Goal: Task Accomplishment & Management: Use online tool/utility

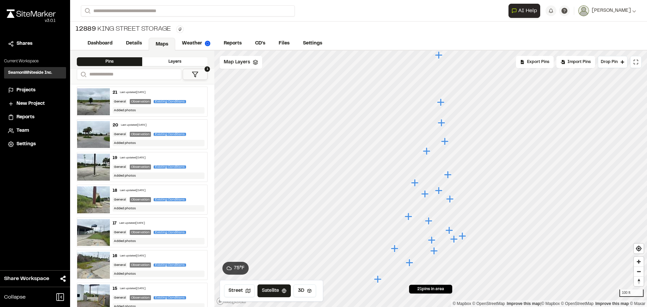
drag, startPoint x: 412, startPoint y: 264, endPoint x: 407, endPoint y: 262, distance: 5.3
click at [412, 265] on icon "Map marker" at bounding box center [409, 262] width 7 height 7
click at [234, 63] on span "Map Layers" at bounding box center [237, 62] width 26 height 7
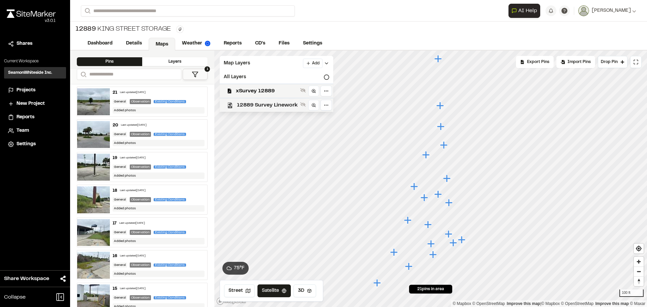
click at [258, 102] on span "12889 Survey Linework" at bounding box center [267, 105] width 61 height 8
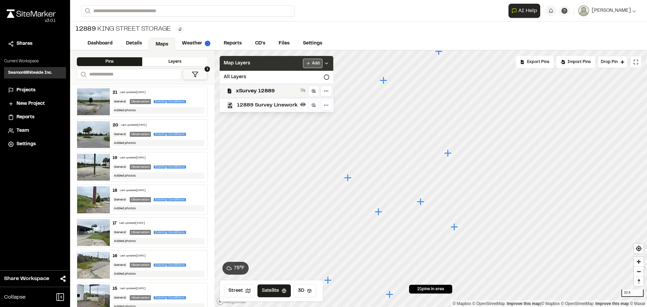
click at [315, 61] on html "Close sidebar v 3.0.1 Shares Current Workspace SeamonWhiteside Inc. SI Projects…" at bounding box center [323, 153] width 647 height 307
click at [301, 77] on link "Add Layer" at bounding box center [295, 76] width 51 height 11
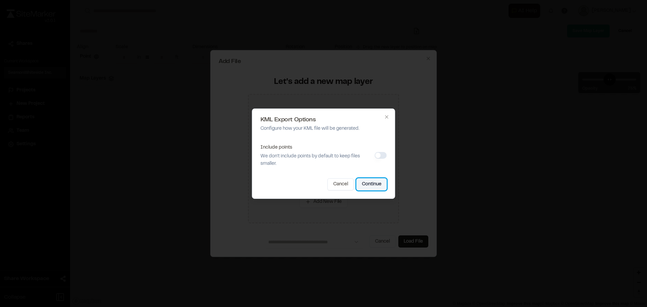
click at [380, 183] on button "Continue" at bounding box center [372, 184] width 30 height 12
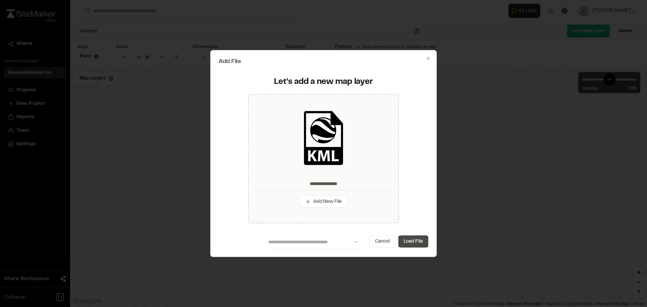
click at [421, 244] on button "Load File" at bounding box center [414, 242] width 30 height 12
type input "**********"
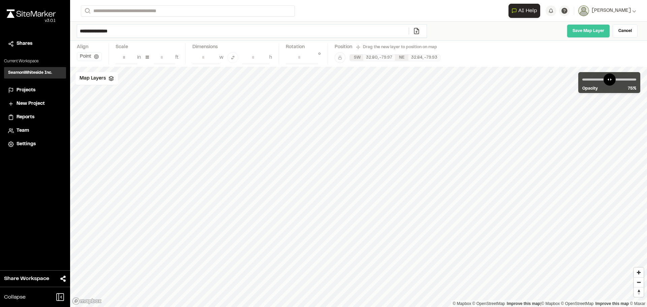
click at [595, 28] on link "Save Map Layer" at bounding box center [588, 30] width 43 height 13
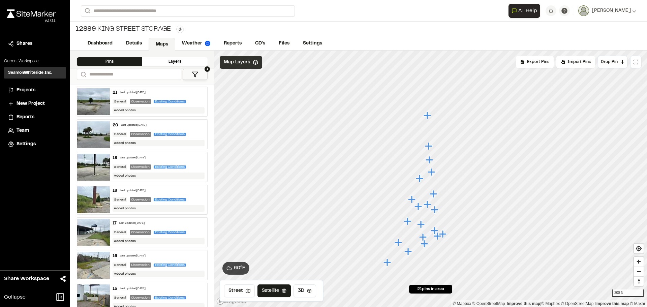
click at [255, 62] on icon at bounding box center [255, 62] width 5 height 5
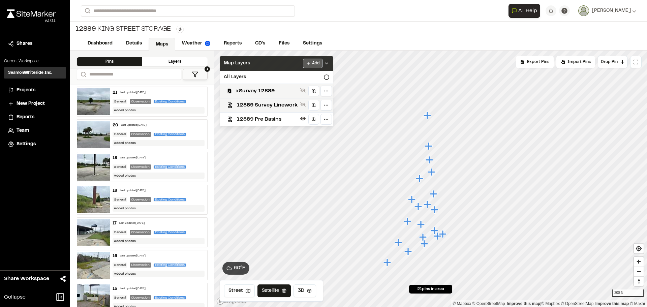
click at [314, 64] on html "Close sidebar v 3.0.1 Shares Current Workspace SeamonWhiteside Inc. SI Projects…" at bounding box center [323, 153] width 647 height 307
click at [301, 75] on link "Add Layer" at bounding box center [295, 76] width 51 height 11
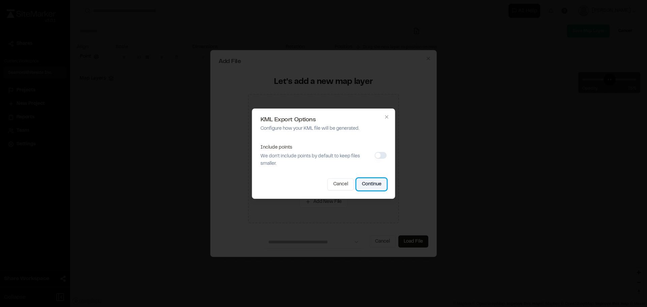
click at [373, 183] on button "Continue" at bounding box center [372, 184] width 30 height 12
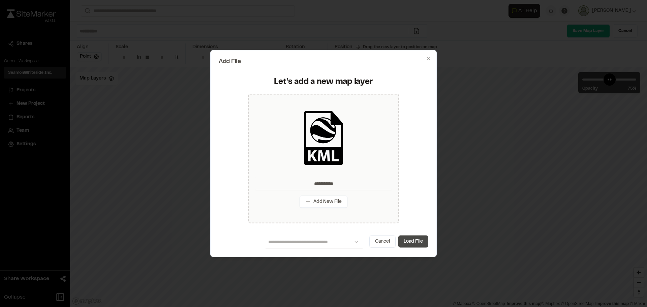
click at [410, 242] on button "Load File" at bounding box center [414, 242] width 30 height 12
type input "**********"
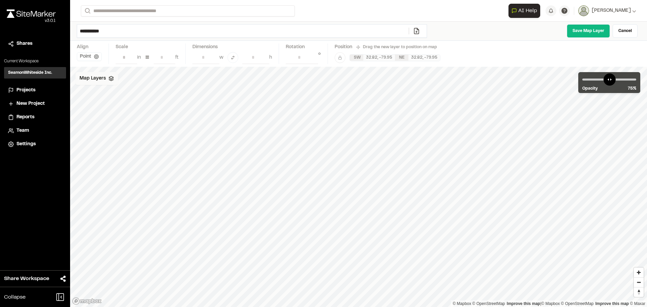
click at [88, 77] on span "Map Layers" at bounding box center [93, 78] width 26 height 7
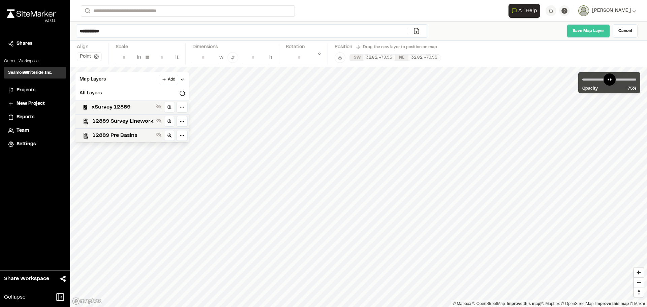
click at [579, 33] on link "Save Map Layer" at bounding box center [588, 30] width 43 height 13
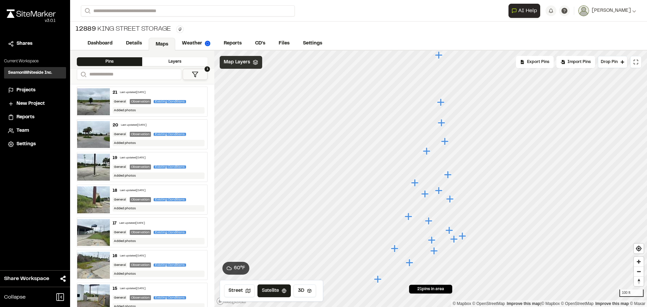
click at [247, 67] on div "Map Layers" at bounding box center [241, 62] width 42 height 13
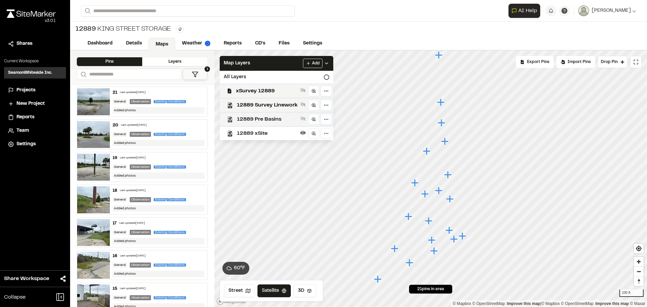
click at [266, 122] on span "12889 Pre Basins" at bounding box center [267, 119] width 61 height 8
click at [253, 103] on span "12889 Survey Linework" at bounding box center [267, 105] width 61 height 8
click at [257, 92] on span "xSurvey 12889" at bounding box center [267, 91] width 62 height 8
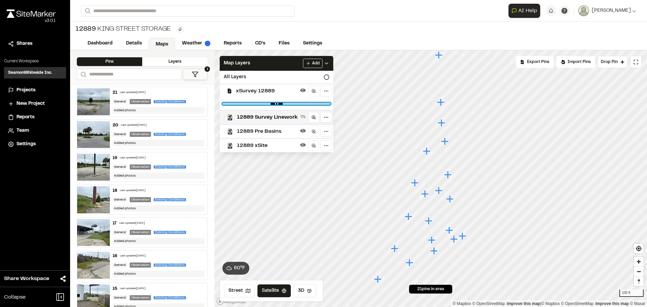
drag, startPoint x: 325, startPoint y: 104, endPoint x: 273, endPoint y: 102, distance: 51.3
type input "****"
click at [273, 103] on input "range" at bounding box center [277, 104] width 108 height 2
